Goal: Information Seeking & Learning: Learn about a topic

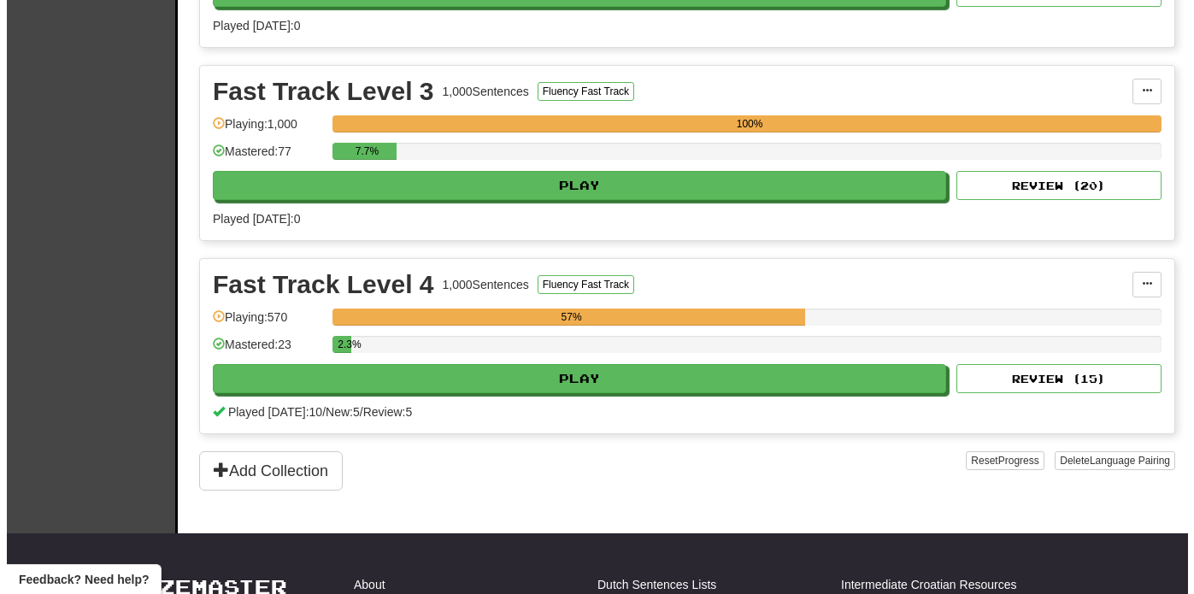
scroll to position [913, 0]
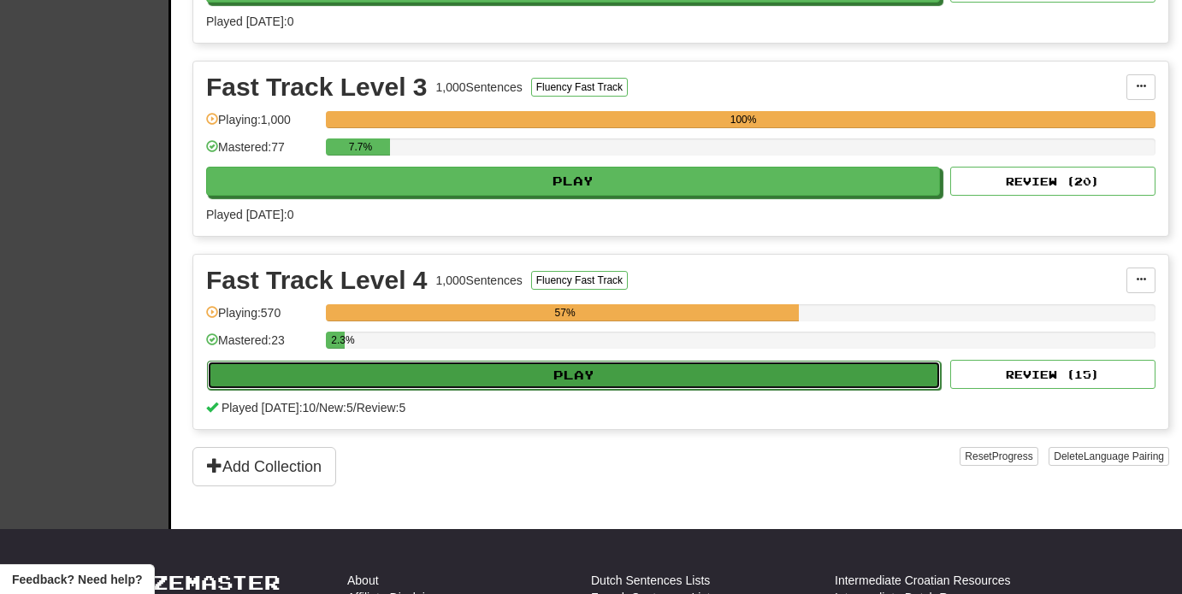
click at [781, 366] on button "Play" at bounding box center [574, 375] width 734 height 29
select select "**"
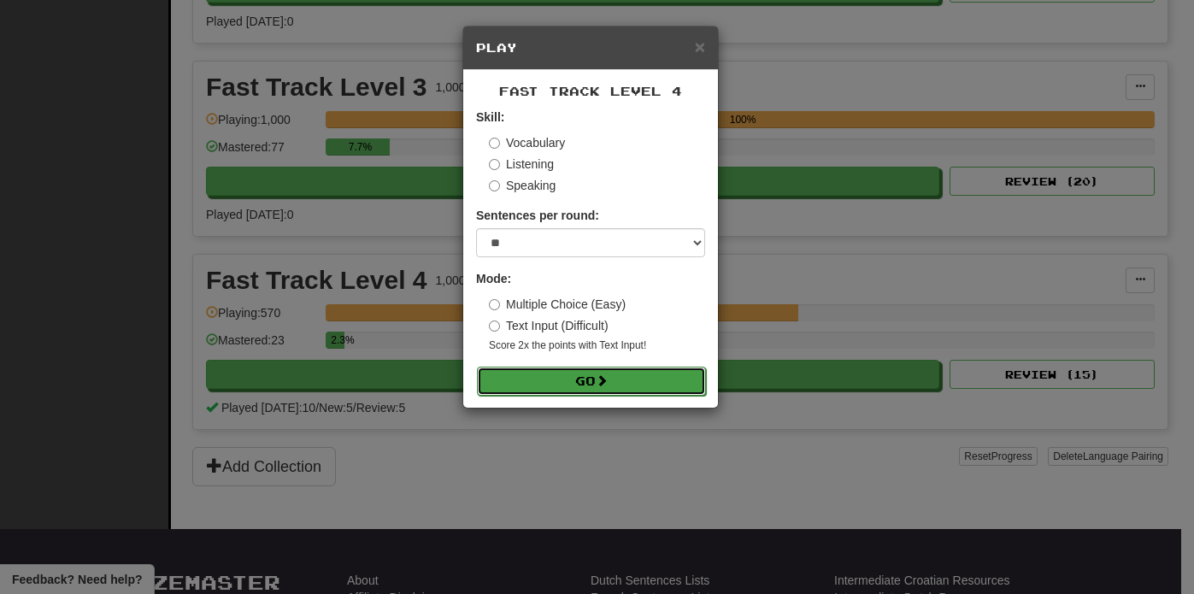
click at [663, 374] on button "Go" at bounding box center [591, 381] width 229 height 29
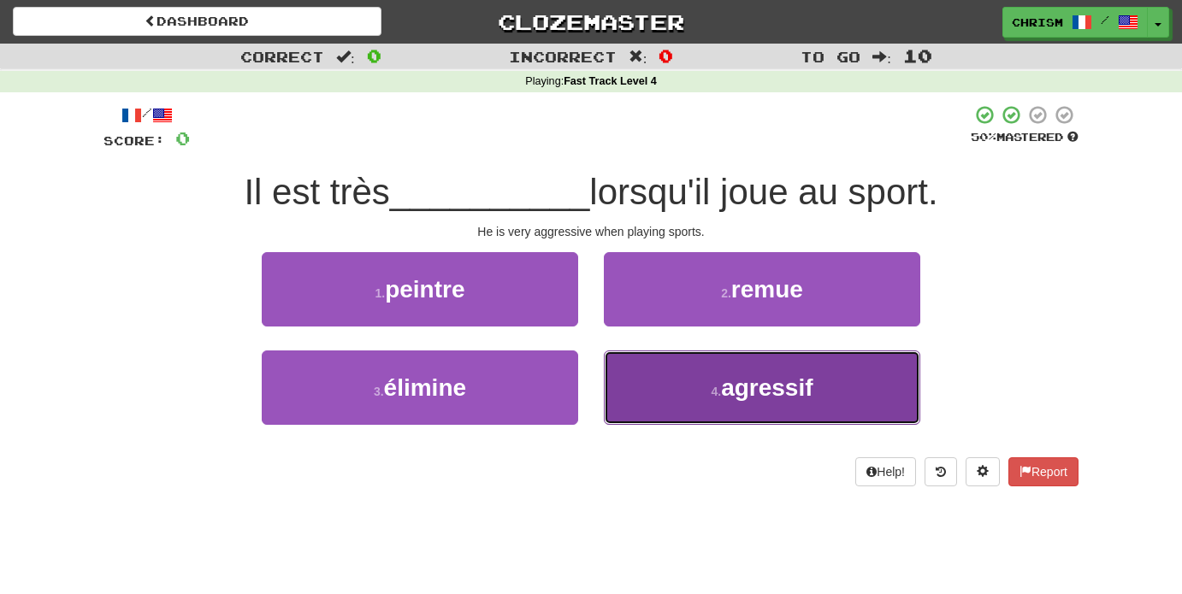
click at [665, 398] on button "4 . agressif" at bounding box center [762, 388] width 316 height 74
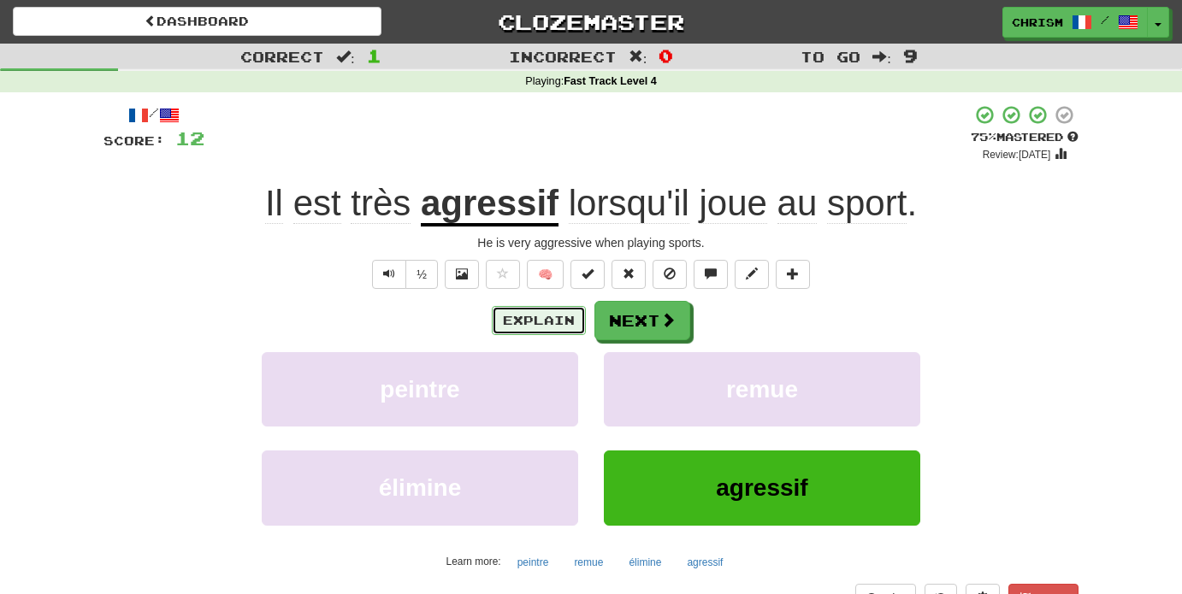
click at [527, 325] on button "Explain" at bounding box center [539, 320] width 94 height 29
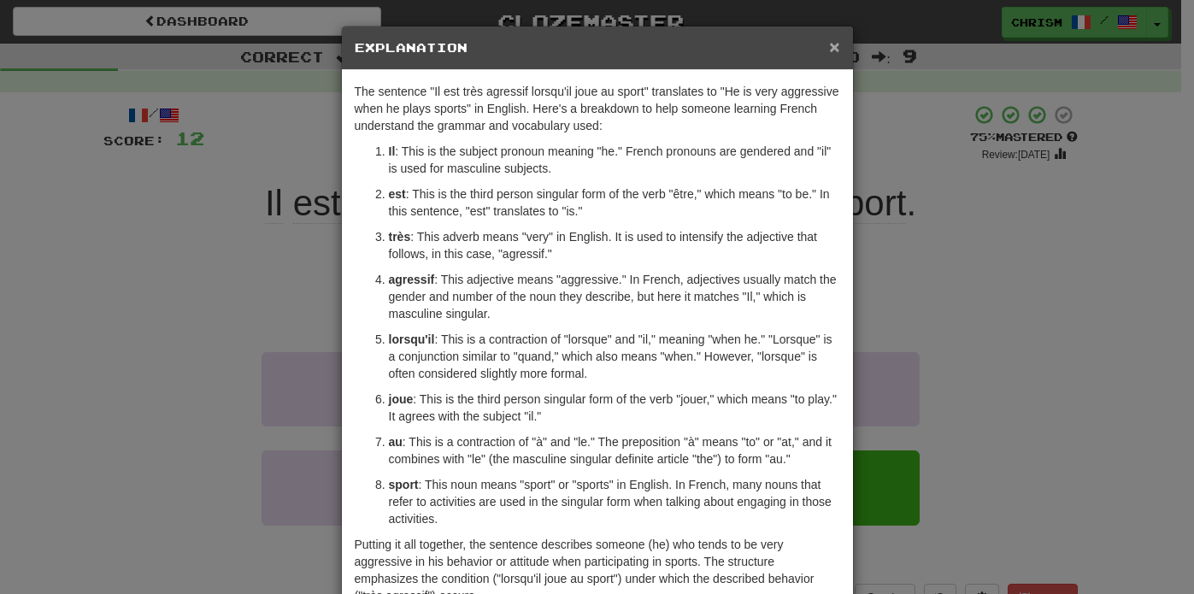
click at [831, 48] on span "×" at bounding box center [834, 47] width 10 height 20
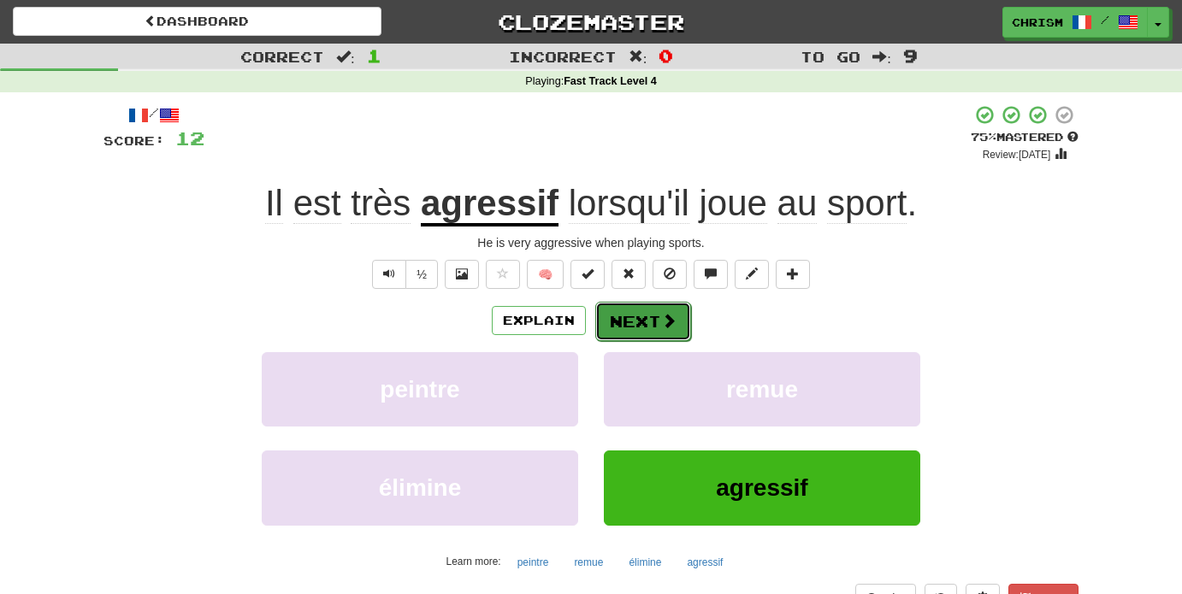
click at [676, 321] on button "Next" at bounding box center [643, 321] width 96 height 39
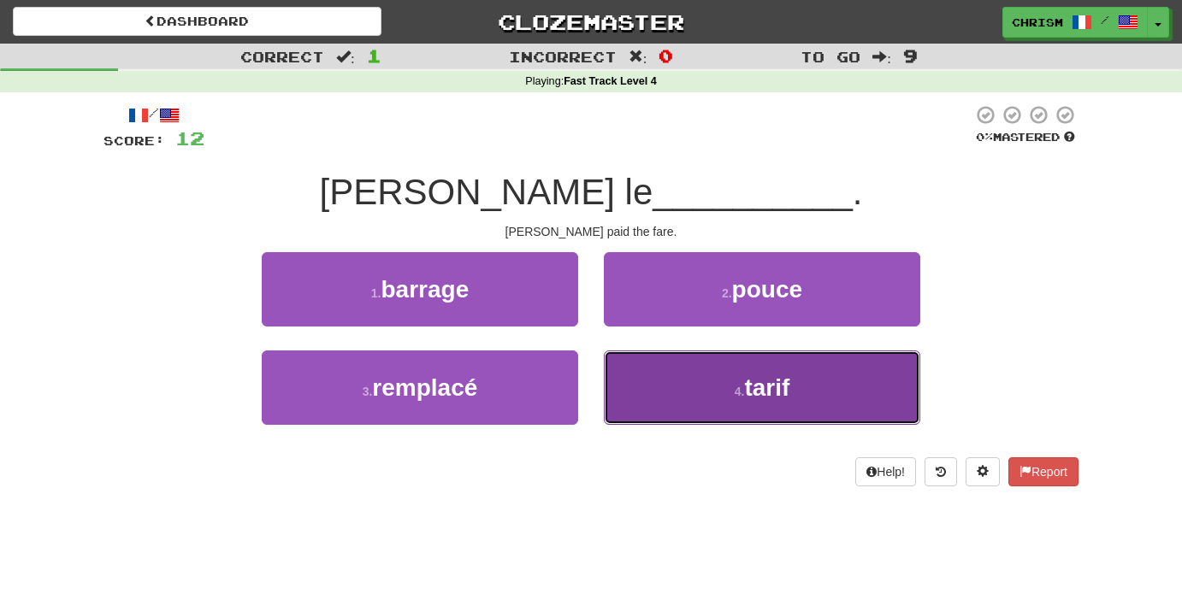
click at [640, 369] on button "4 . tarif" at bounding box center [762, 388] width 316 height 74
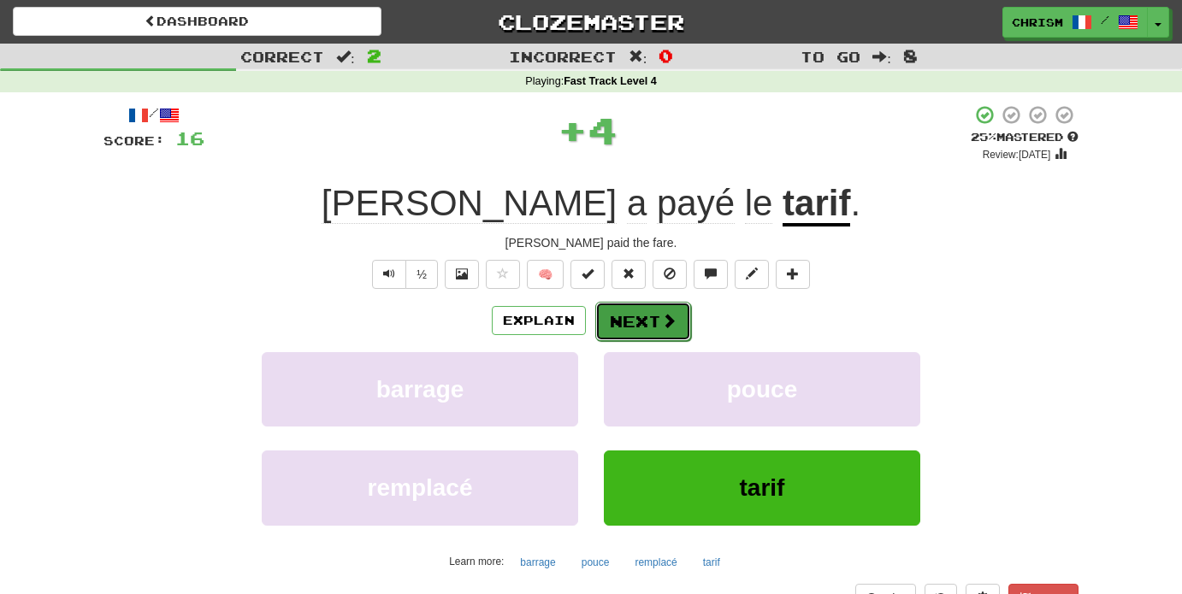
click at [640, 317] on button "Next" at bounding box center [643, 321] width 96 height 39
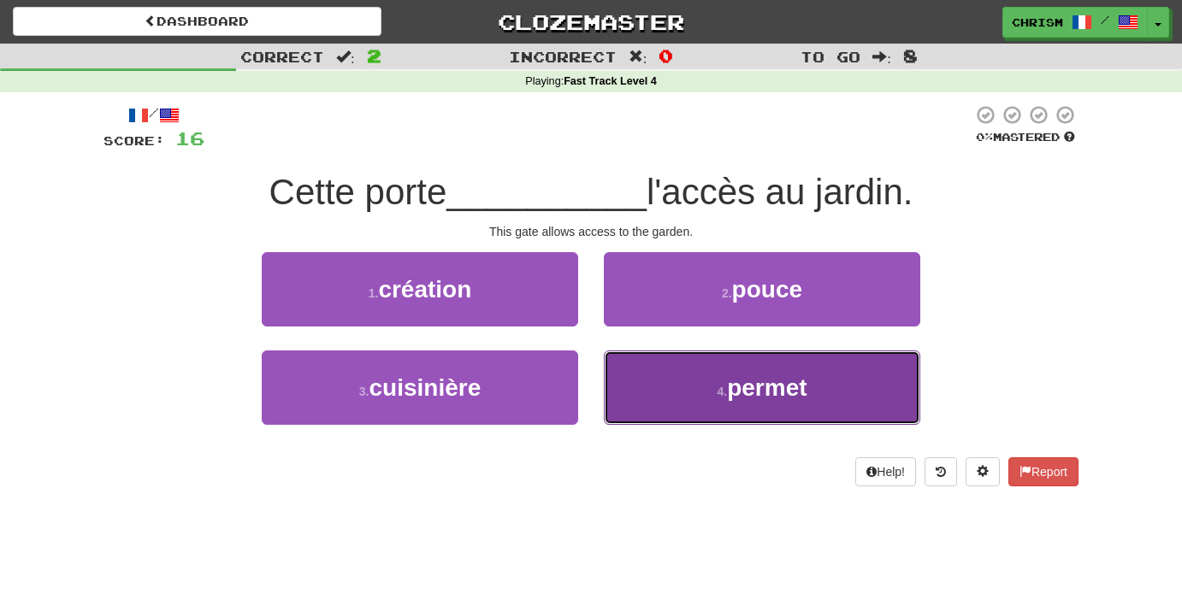
click at [668, 379] on button "4 . permet" at bounding box center [762, 388] width 316 height 74
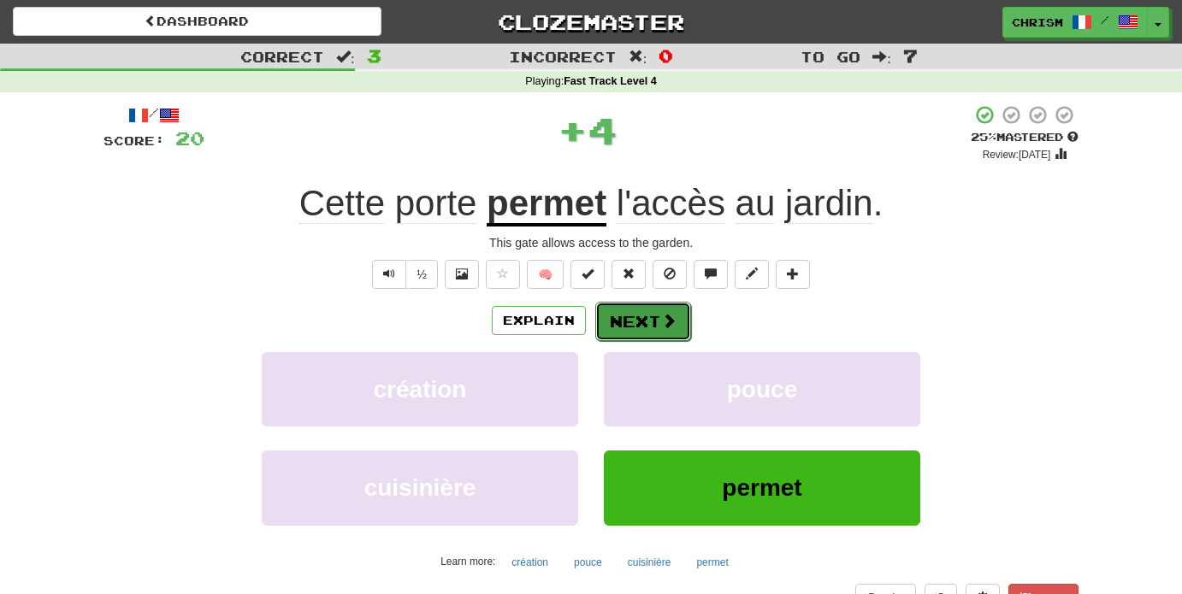
click at [637, 326] on button "Next" at bounding box center [643, 321] width 96 height 39
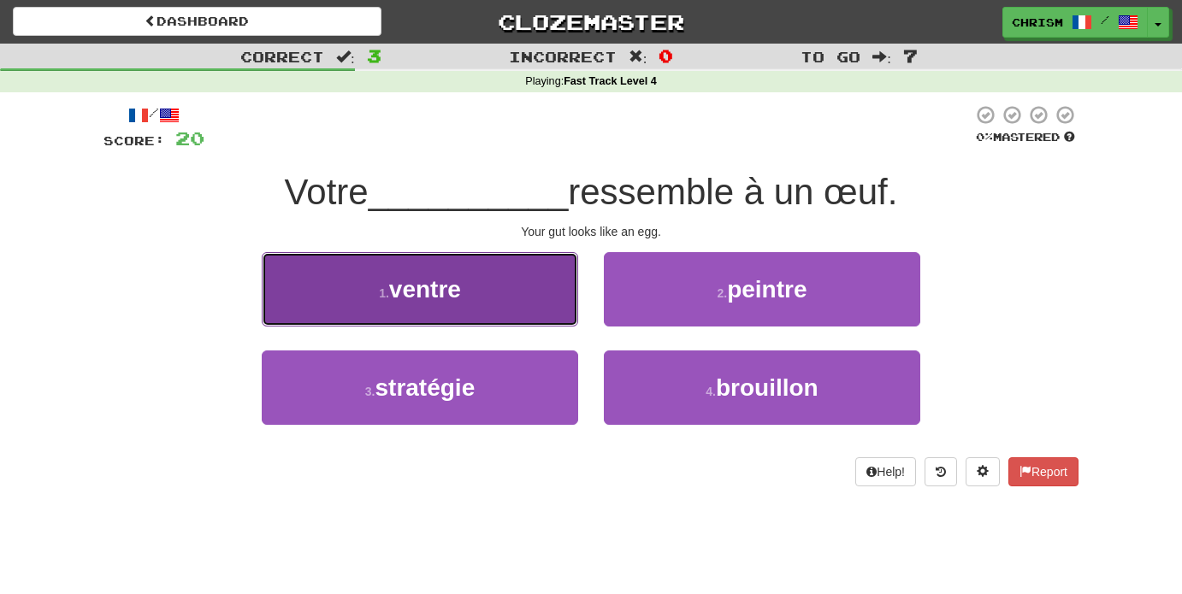
click at [533, 284] on button "1 . ventre" at bounding box center [420, 289] width 316 height 74
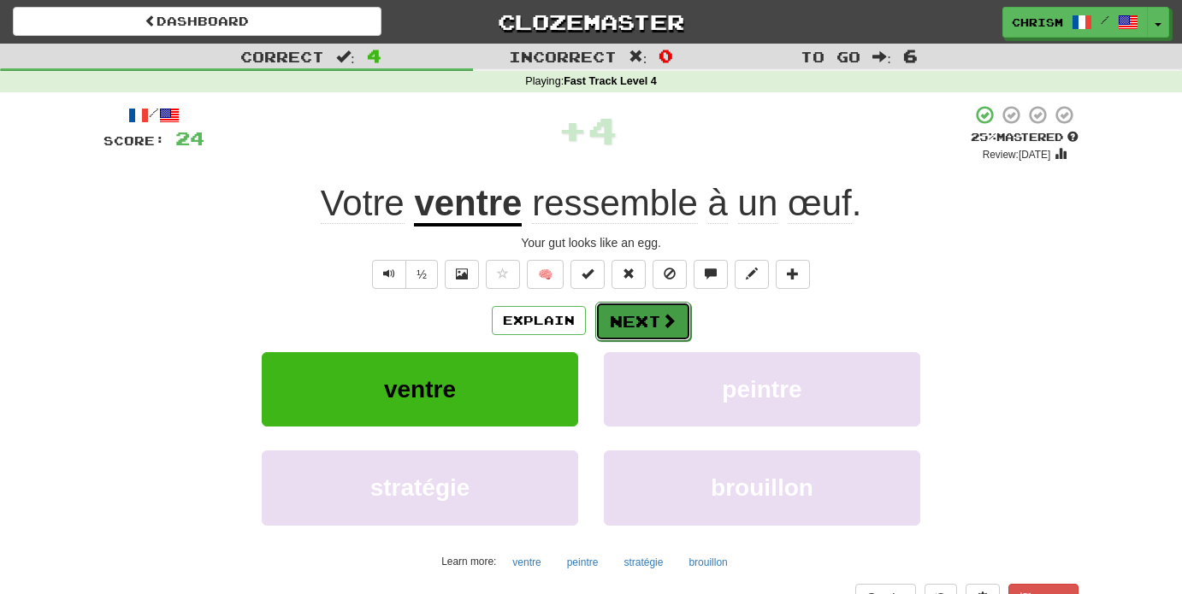
click at [640, 310] on button "Next" at bounding box center [643, 321] width 96 height 39
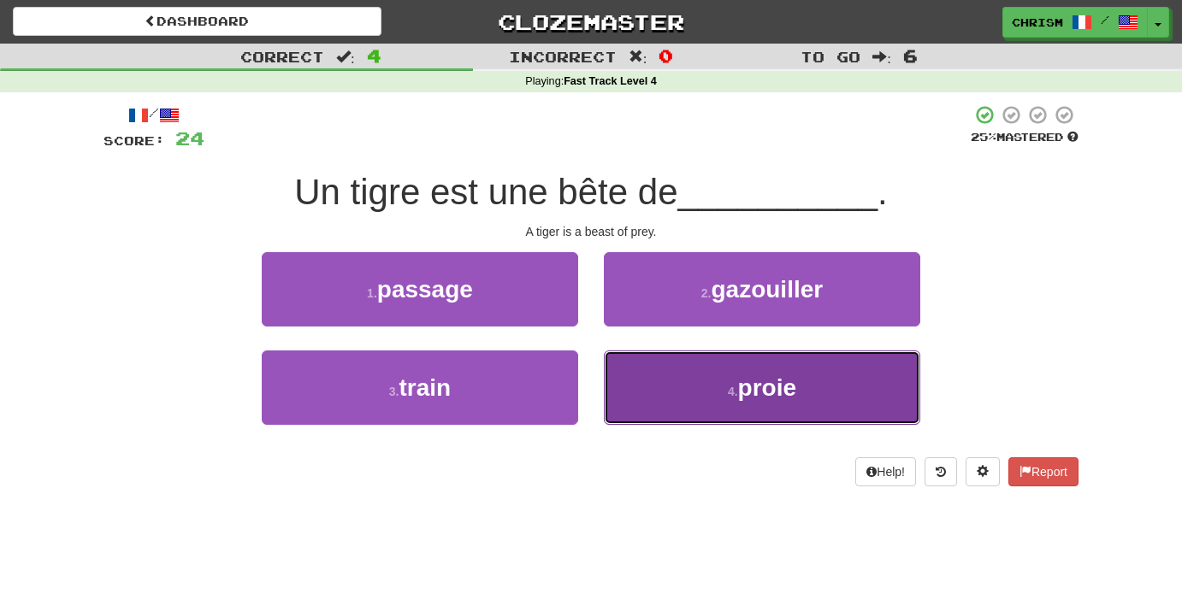
click at [685, 390] on button "4 . proie" at bounding box center [762, 388] width 316 height 74
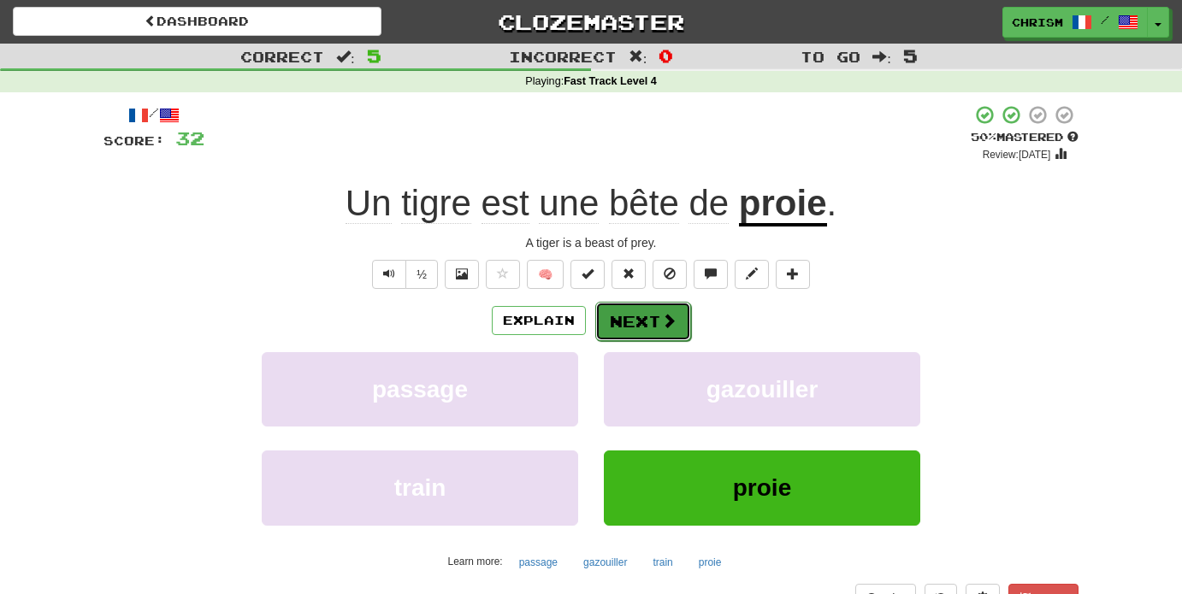
click at [646, 313] on button "Next" at bounding box center [643, 321] width 96 height 39
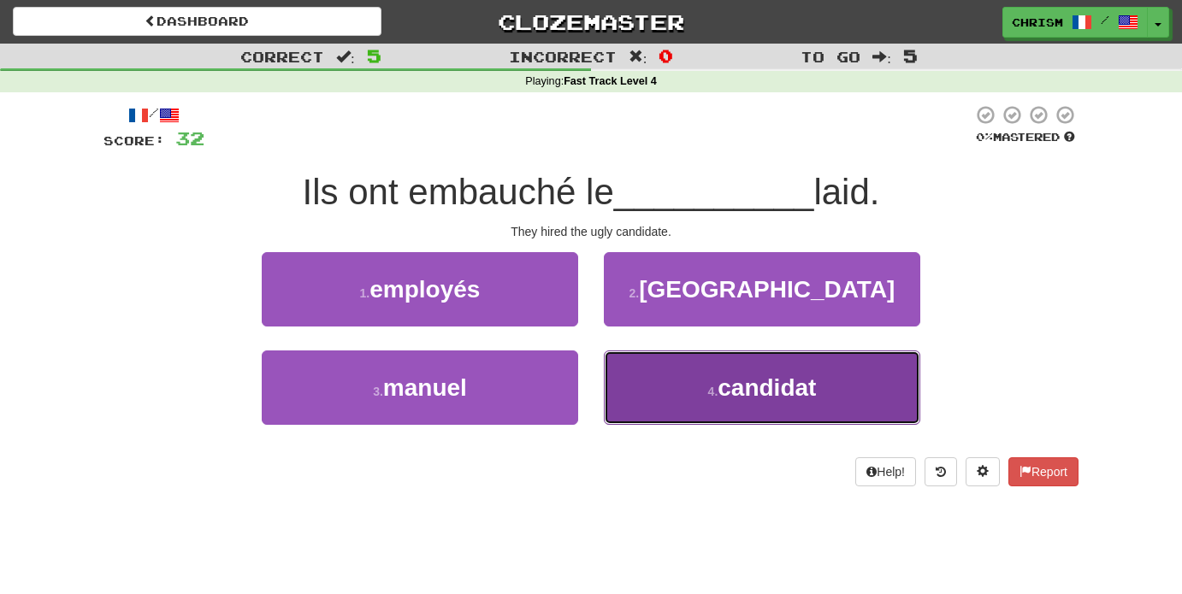
click at [657, 382] on button "4 . candidat" at bounding box center [762, 388] width 316 height 74
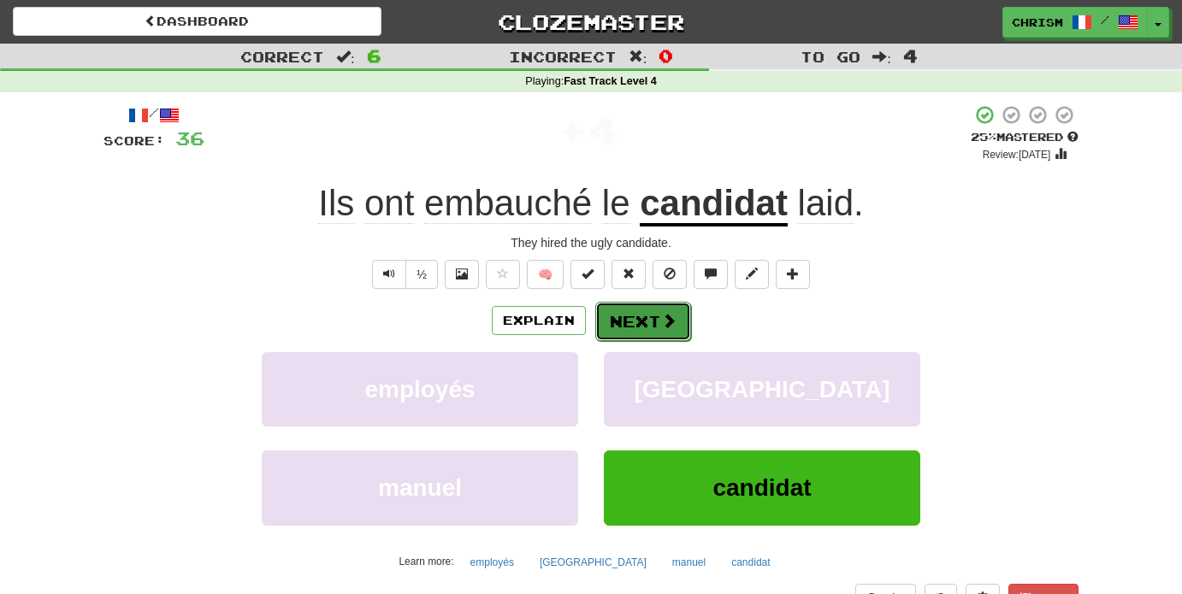
click at [625, 320] on button "Next" at bounding box center [643, 321] width 96 height 39
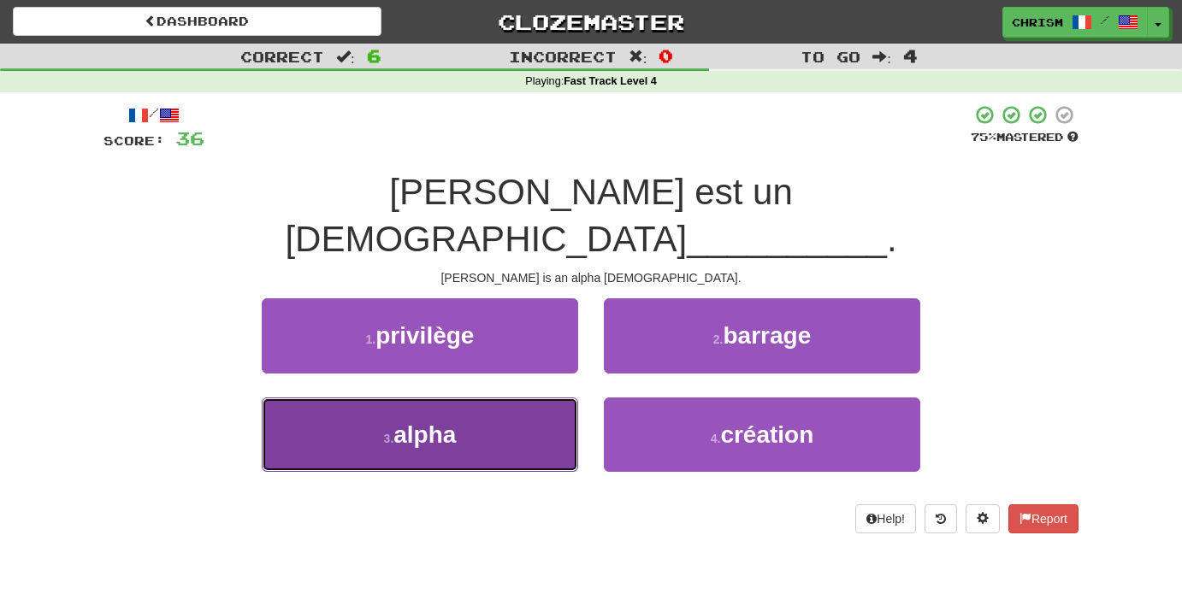
click at [533, 398] on button "3 . alpha" at bounding box center [420, 435] width 316 height 74
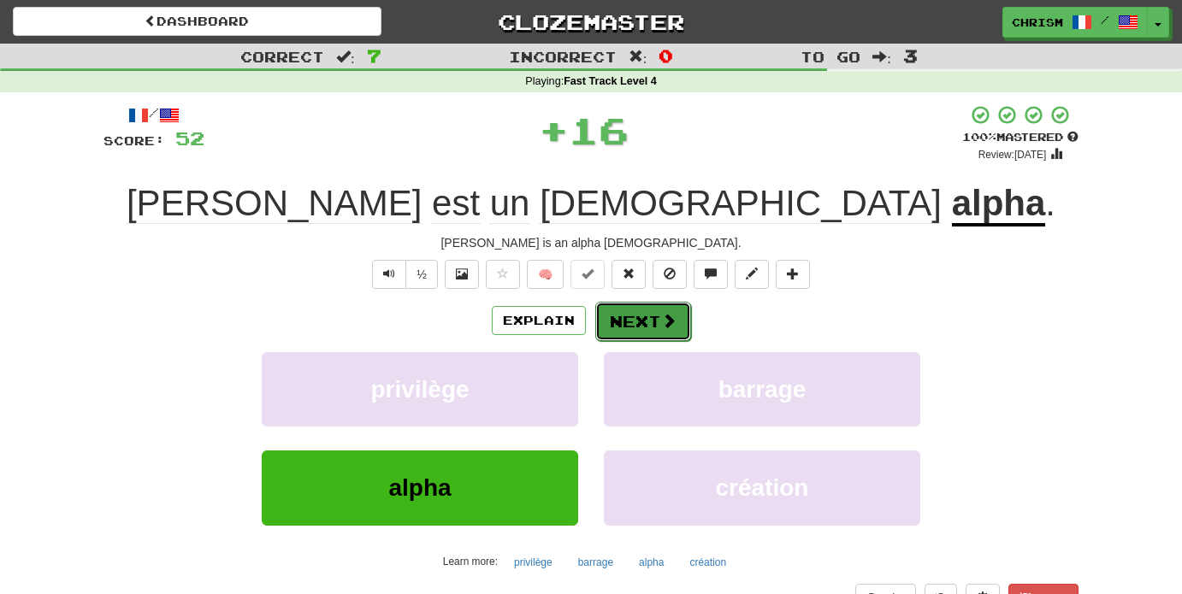
click at [652, 319] on button "Next" at bounding box center [643, 321] width 96 height 39
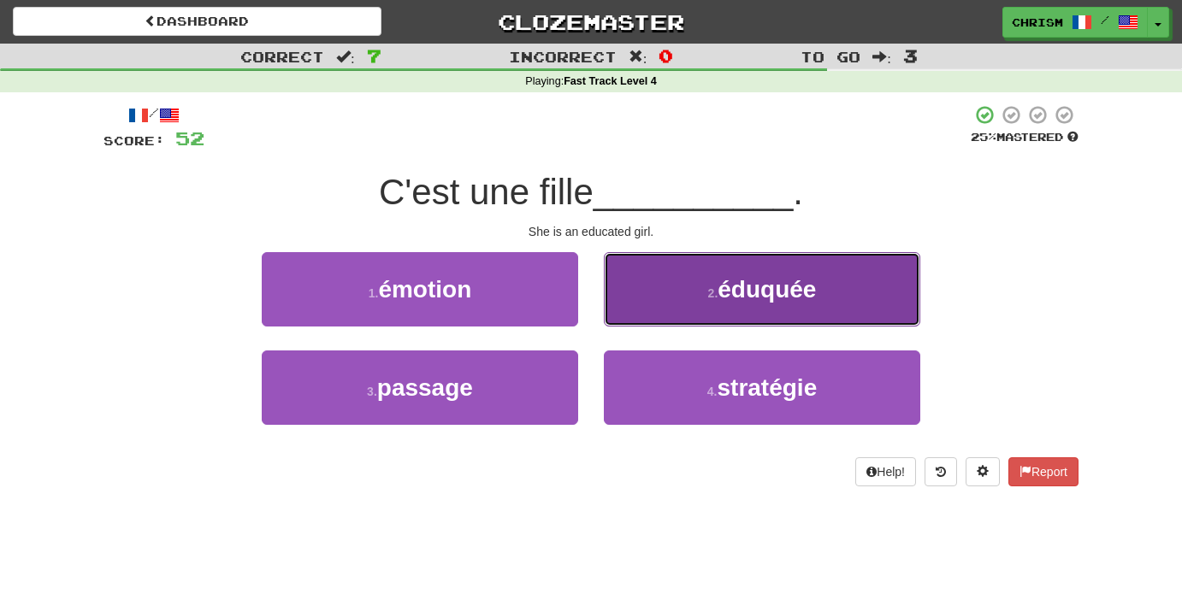
click at [669, 279] on button "2 . éduquée" at bounding box center [762, 289] width 316 height 74
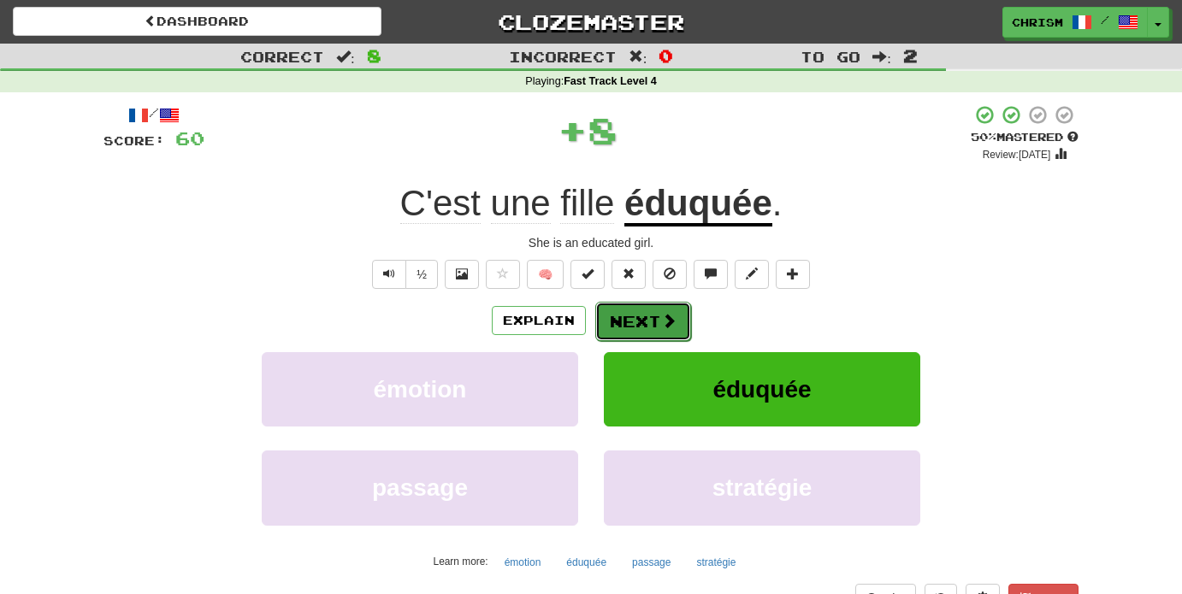
click at [653, 321] on button "Next" at bounding box center [643, 321] width 96 height 39
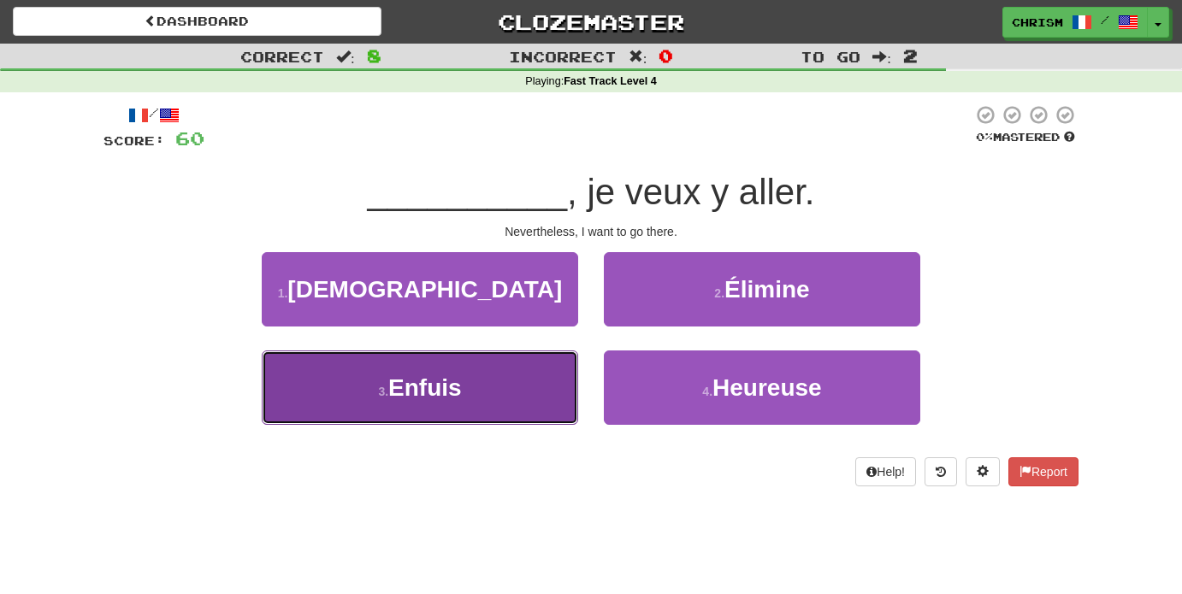
click at [542, 386] on button "3 . Enfuis" at bounding box center [420, 388] width 316 height 74
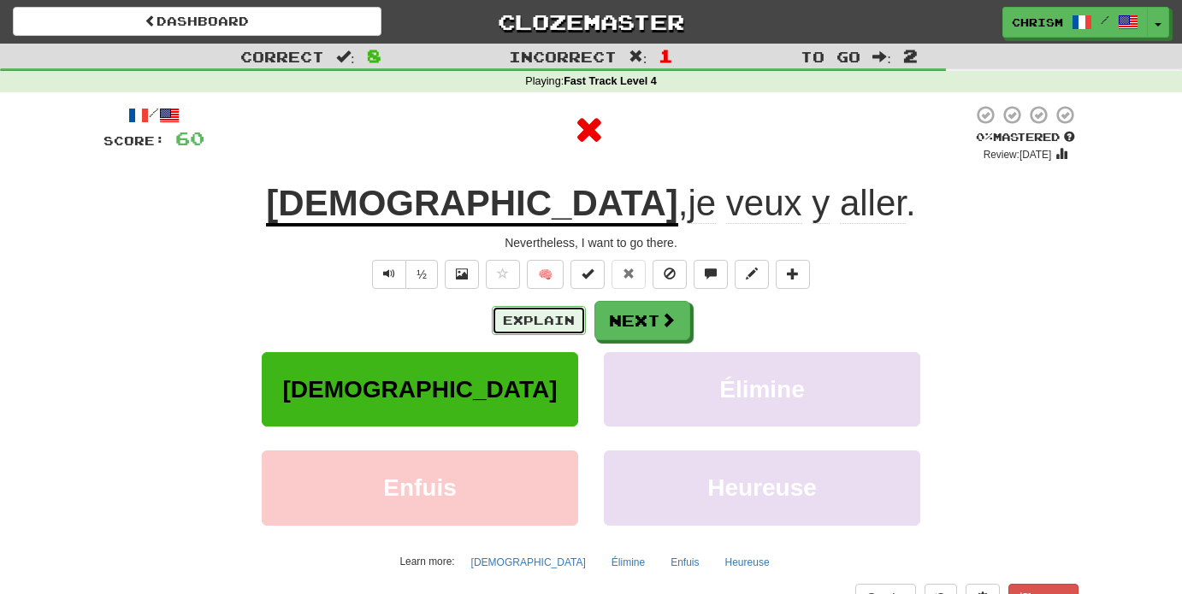
click at [565, 322] on button "Explain" at bounding box center [539, 320] width 94 height 29
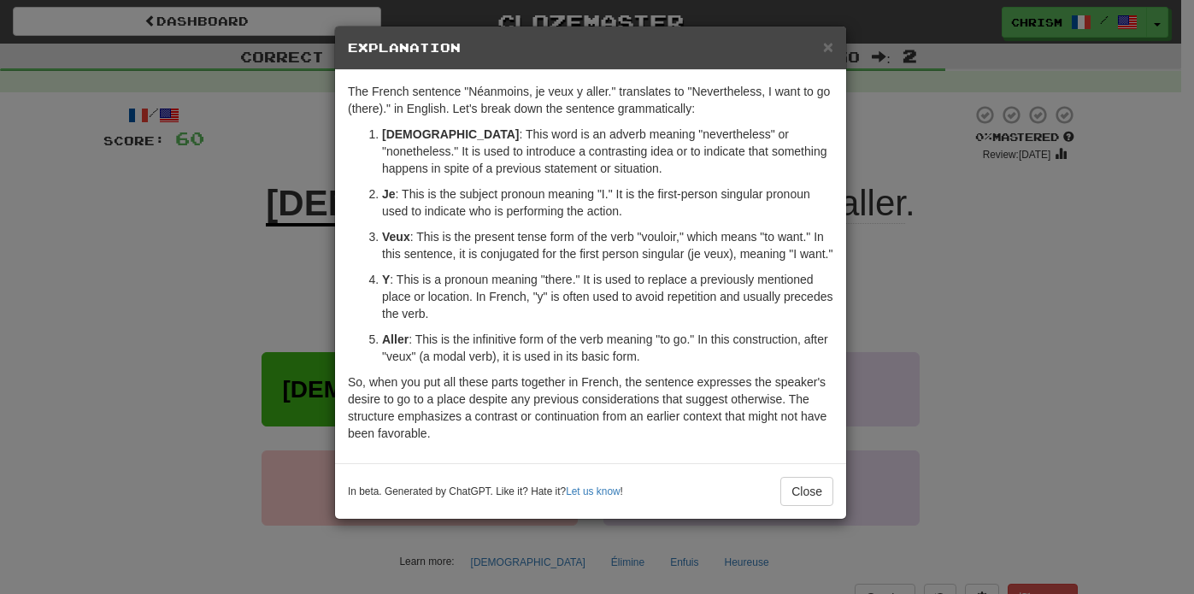
click at [821, 51] on h5 "Explanation" at bounding box center [591, 47] width 486 height 17
click at [827, 51] on span "×" at bounding box center [828, 47] width 10 height 20
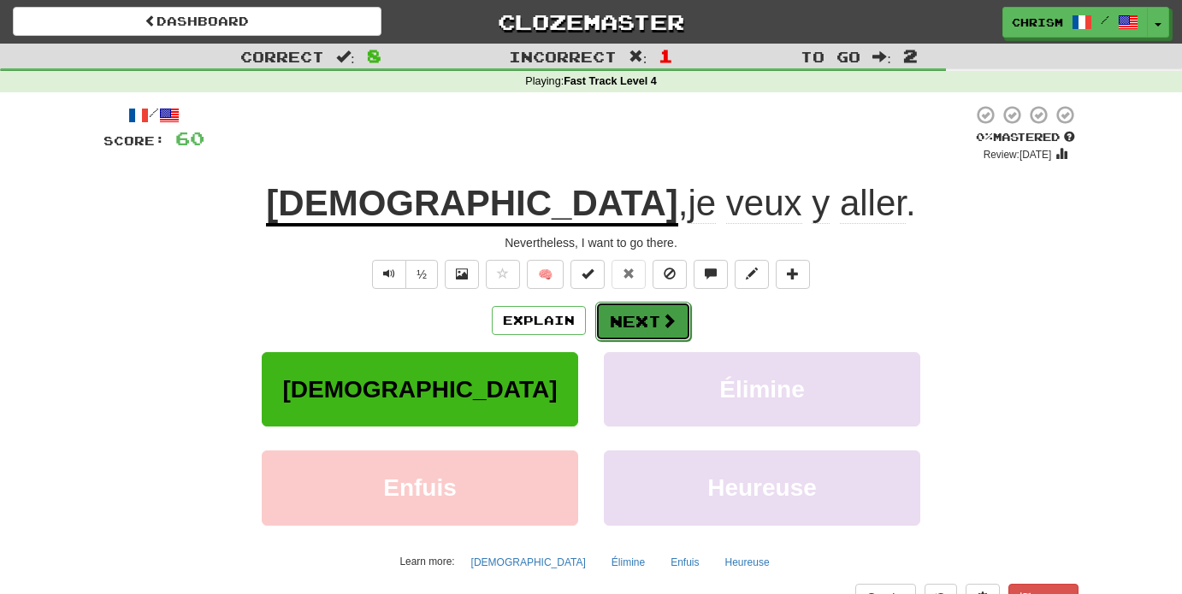
click at [670, 310] on button "Next" at bounding box center [643, 321] width 96 height 39
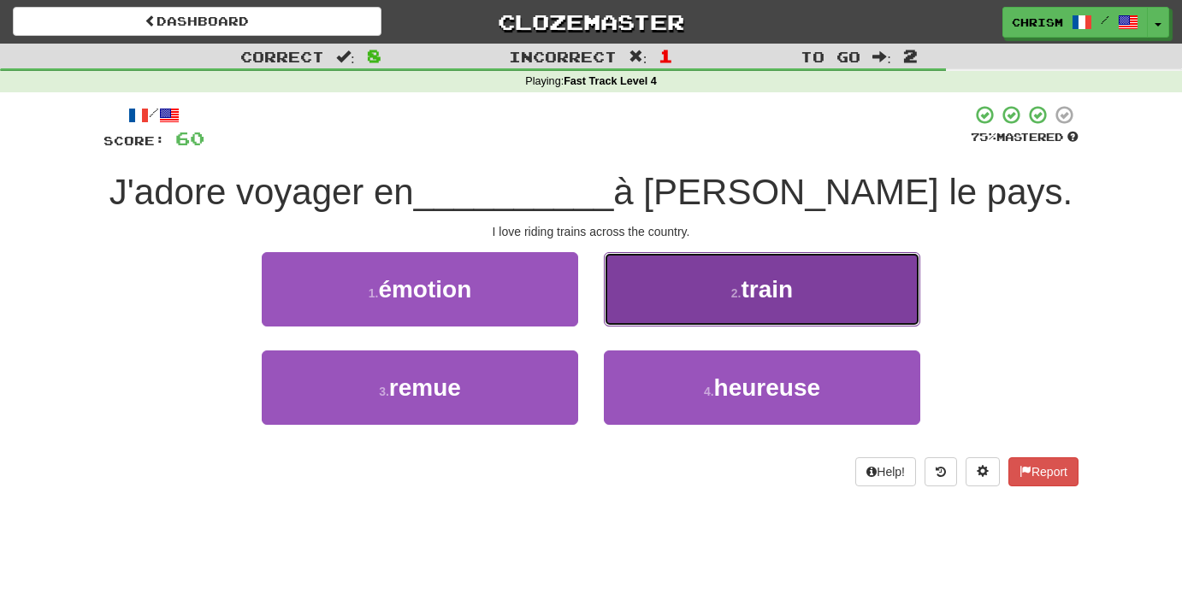
click at [693, 285] on button "2 . train" at bounding box center [762, 289] width 316 height 74
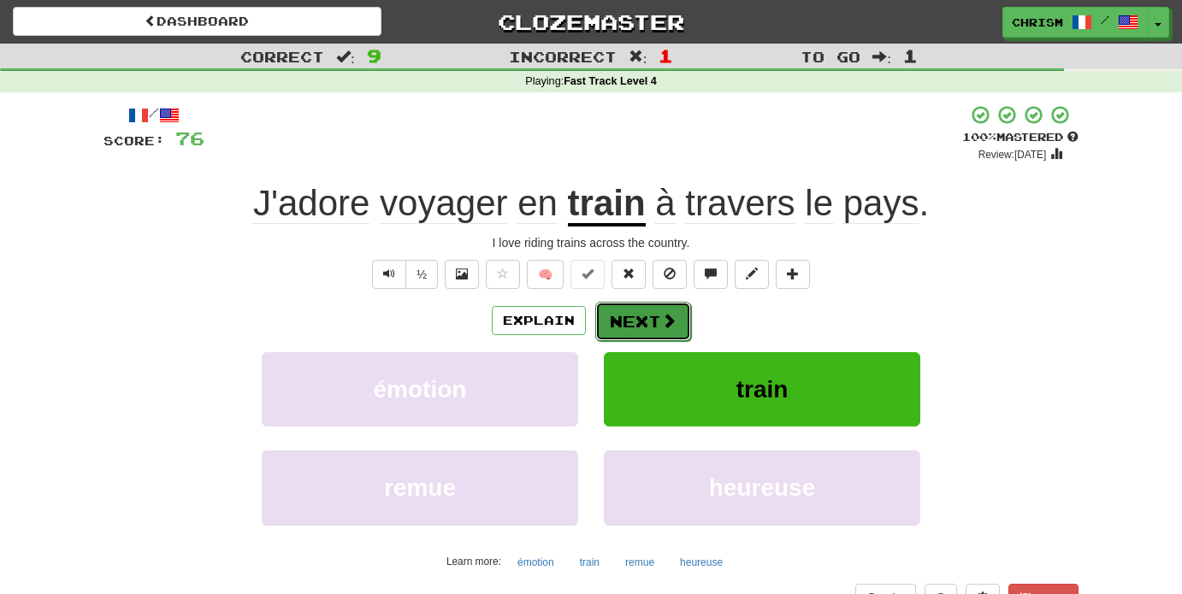
click at [669, 327] on span at bounding box center [668, 320] width 15 height 15
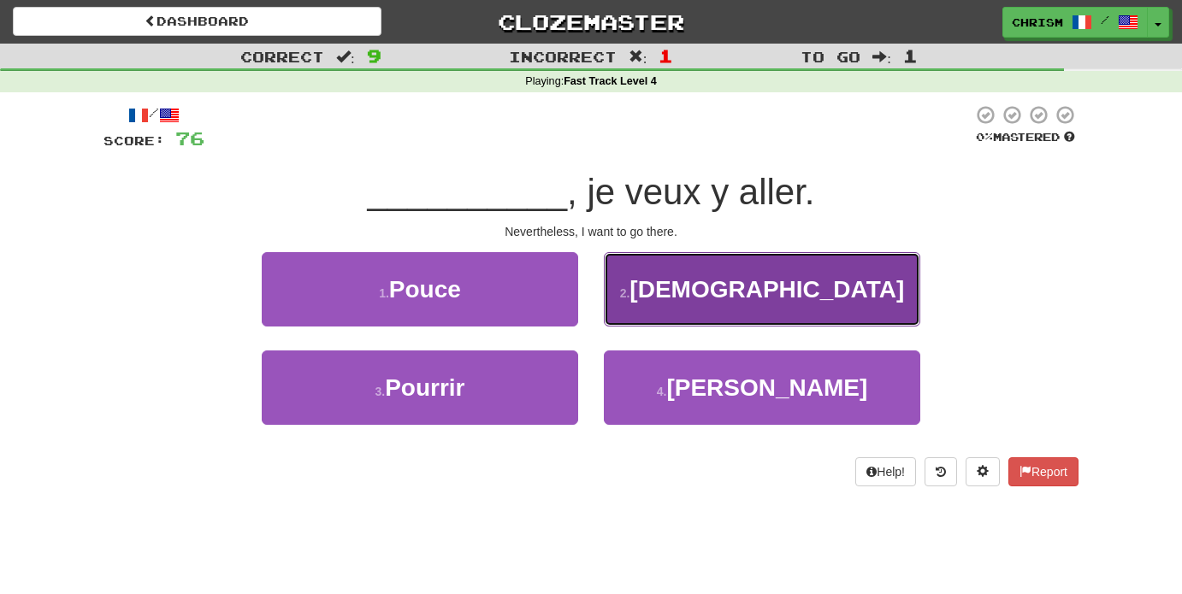
click at [672, 310] on button "2 . Néanmoins" at bounding box center [762, 289] width 316 height 74
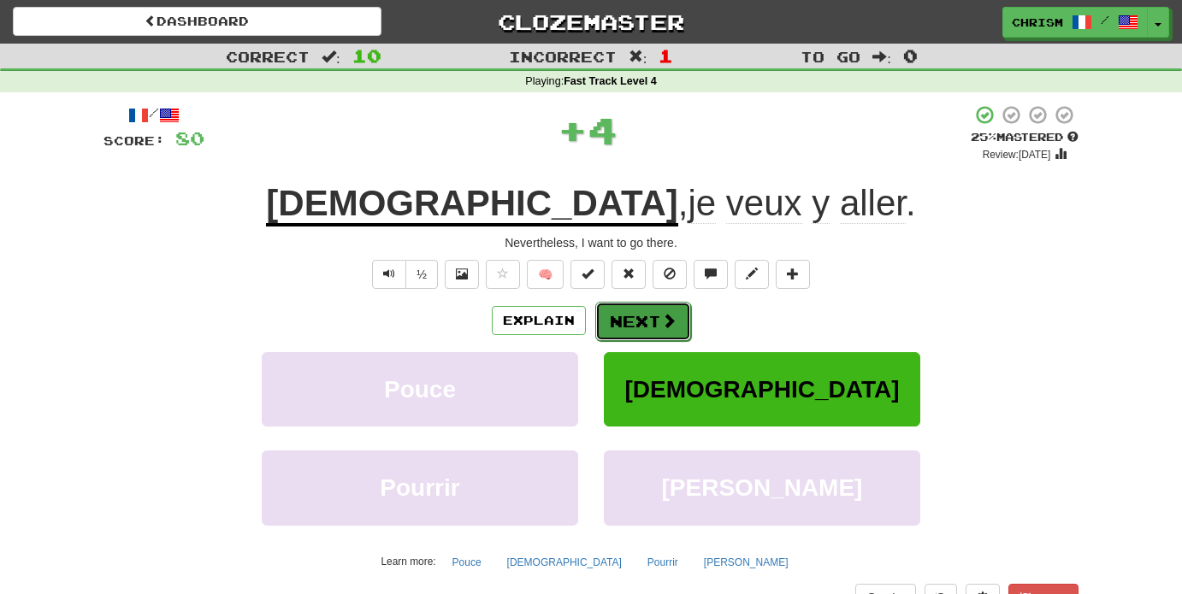
click at [663, 323] on span at bounding box center [668, 320] width 15 height 15
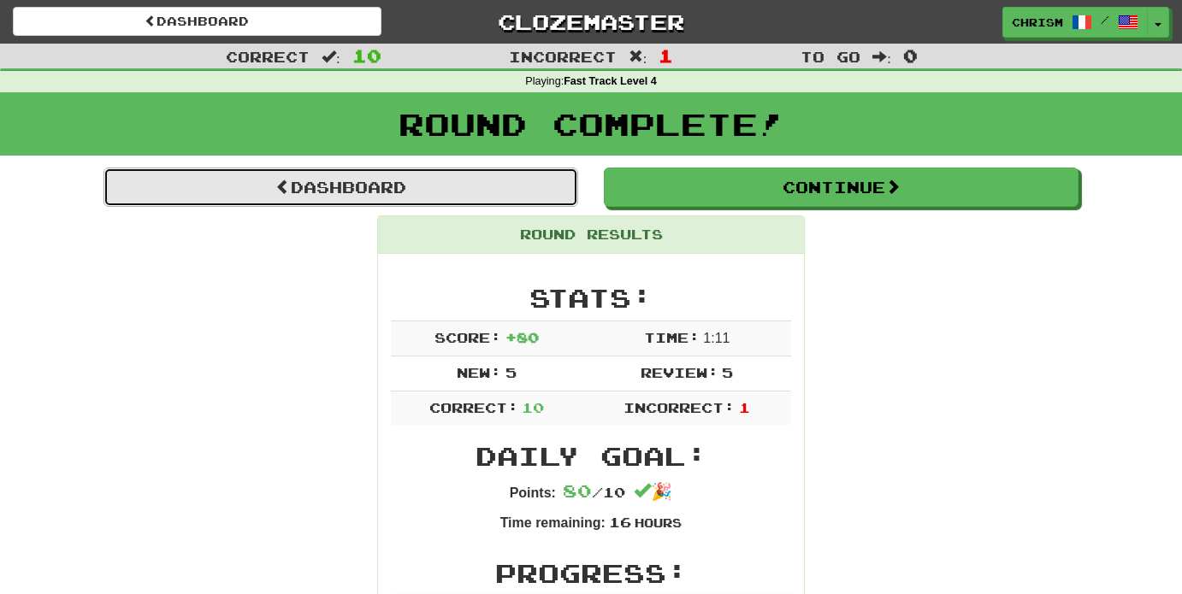
click at [542, 191] on link "Dashboard" at bounding box center [340, 187] width 475 height 39
